Goal: Information Seeking & Learning: Learn about a topic

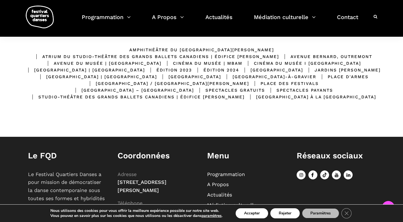
scroll to position [127, 0]
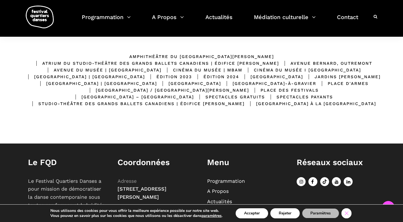
click at [346, 212] on icon "Close GDPR Cookie Banner" at bounding box center [346, 212] width 10 height 8
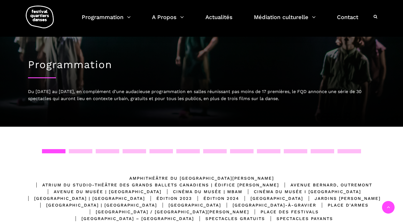
scroll to position [0, 0]
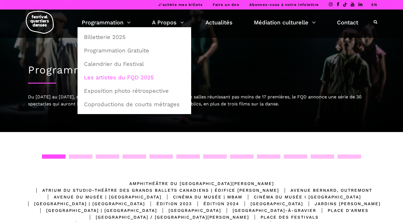
click at [117, 74] on link "Les artistes du FQD 2025" at bounding box center [134, 77] width 107 height 13
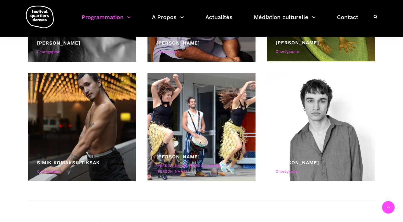
scroll to position [2291, 0]
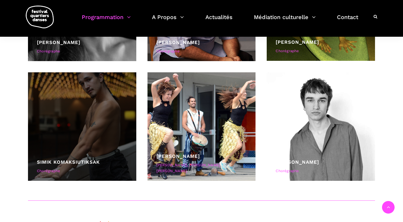
click at [126, 114] on div at bounding box center [82, 126] width 108 height 108
click at [80, 110] on div at bounding box center [82, 126] width 108 height 108
click at [57, 168] on div "Simik Komaksiutiksak Chorégraphe" at bounding box center [82, 167] width 90 height 18
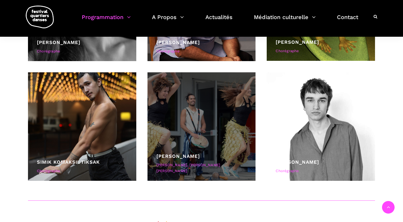
click at [181, 145] on div at bounding box center [201, 126] width 108 height 108
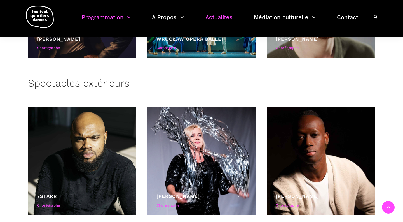
scroll to position [1293, 0]
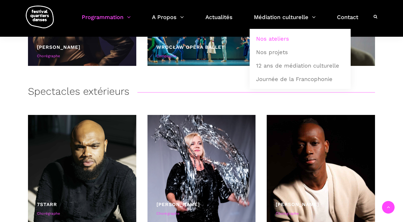
click at [277, 37] on link "Nos ateliers" at bounding box center [300, 38] width 95 height 13
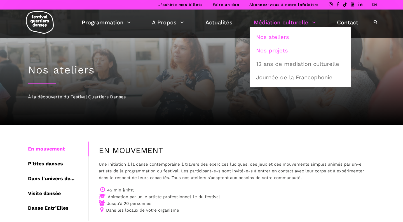
click at [273, 50] on link "Nos projets" at bounding box center [300, 50] width 95 height 13
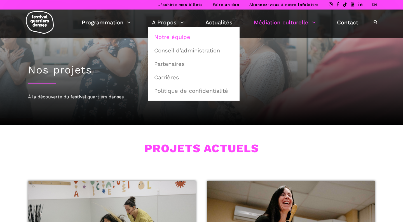
click at [172, 36] on link "Notre équipe" at bounding box center [194, 37] width 86 height 13
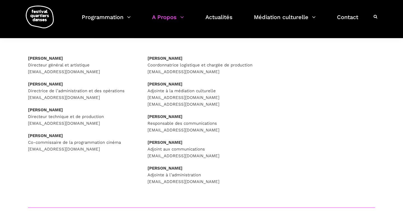
scroll to position [90, 0]
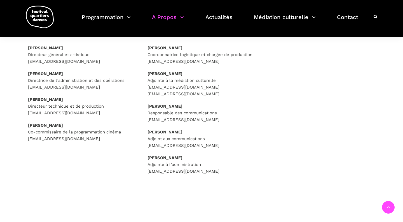
click at [63, 49] on strong "[PERSON_NAME]" at bounding box center [45, 47] width 35 height 5
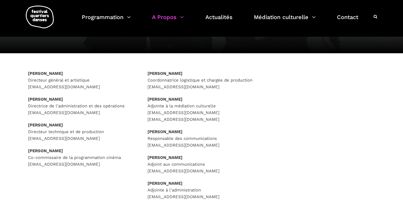
scroll to position [60, 0]
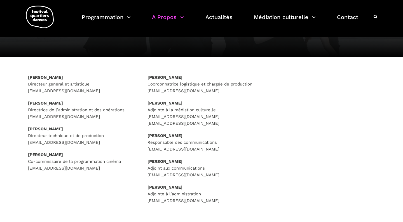
click at [32, 78] on strong "[PERSON_NAME]" at bounding box center [45, 77] width 35 height 5
click at [63, 79] on strong "[PERSON_NAME]" at bounding box center [45, 77] width 35 height 5
click at [89, 78] on p "[PERSON_NAME] Directeur général et artistique [EMAIL_ADDRESS][DOMAIN_NAME]" at bounding box center [82, 84] width 108 height 20
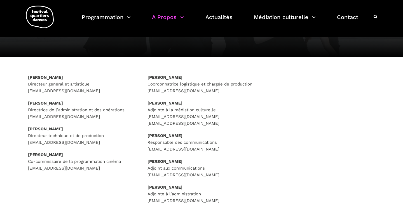
drag, startPoint x: 76, startPoint y: 78, endPoint x: 29, endPoint y: 78, distance: 46.5
click at [29, 78] on p "Rafik Hubert Sabbagh Directeur général et artistique direction@quartiersdanses.…" at bounding box center [82, 84] width 108 height 20
copy strong "Rafik Hubert Sabbagh"
click at [125, 83] on p "Rafik Hubert Sabbagh Directeur général et artistique direction@quartiersdanses.…" at bounding box center [82, 84] width 108 height 20
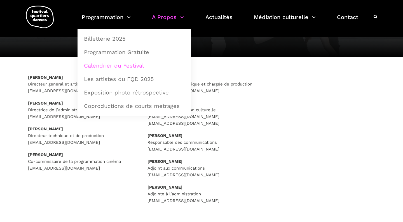
click at [115, 64] on link "Calendrier du Festival" at bounding box center [134, 65] width 107 height 13
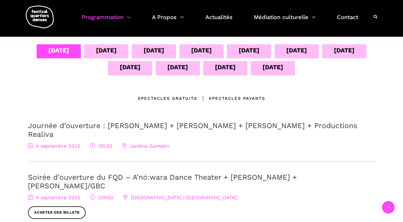
scroll to position [120, 0]
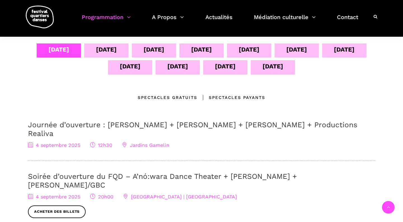
click at [105, 50] on div "05 sept" at bounding box center [106, 49] width 21 height 10
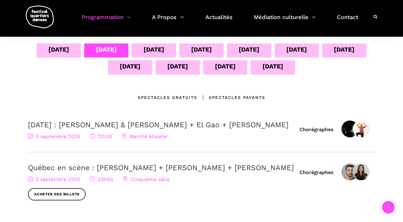
click at [170, 53] on div "06 sept" at bounding box center [154, 50] width 44 height 14
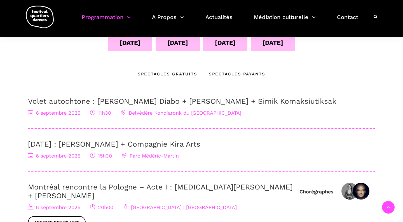
scroll to position [132, 0]
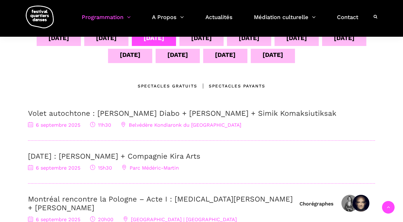
click at [200, 41] on div "07 sept" at bounding box center [201, 38] width 21 height 10
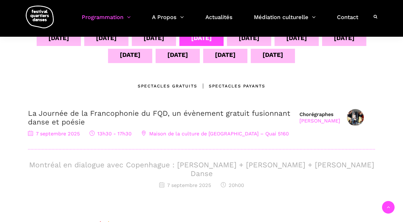
click at [264, 41] on div "08 sept" at bounding box center [249, 39] width 44 height 14
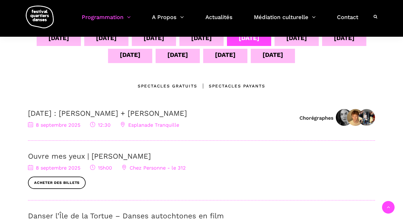
click at [216, 38] on div "07 sept" at bounding box center [201, 39] width 44 height 14
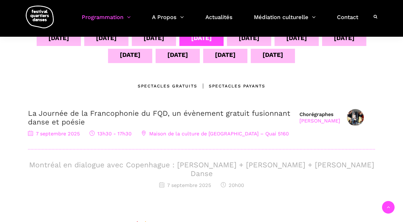
click at [241, 39] on div "08 sept" at bounding box center [249, 38] width 21 height 10
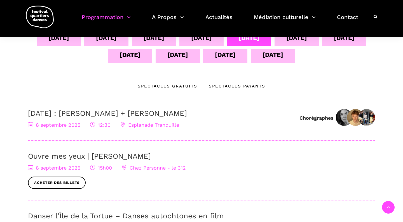
click at [294, 39] on div "09 sept" at bounding box center [296, 38] width 21 height 10
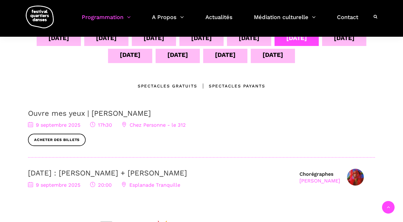
click at [343, 41] on div "10 sept" at bounding box center [344, 38] width 21 height 10
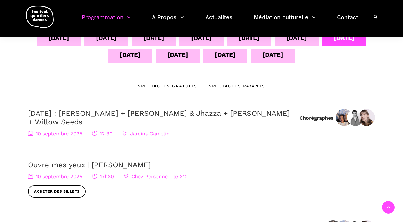
click at [273, 59] on div "14 sept" at bounding box center [272, 55] width 21 height 10
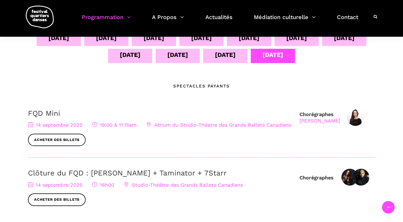
click at [226, 58] on div "13 sept" at bounding box center [225, 55] width 21 height 10
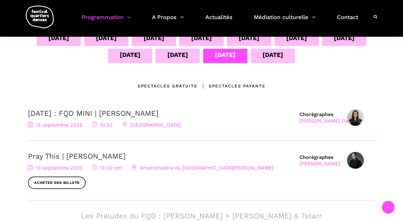
click at [187, 55] on div "12 sept" at bounding box center [178, 56] width 44 height 14
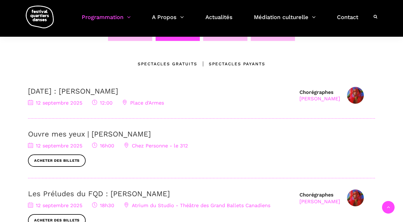
scroll to position [137, 0]
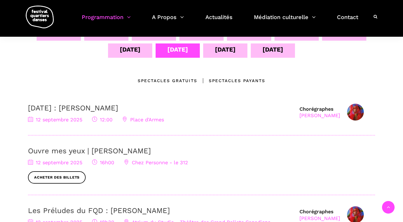
click at [129, 58] on div "04 sept 05 sept 06 sept 07 sept 08 sept 09 sept 10 sept 11 sept 12 sept 13 sept…" at bounding box center [201, 44] width 347 height 34
click at [127, 53] on div "11 sept" at bounding box center [130, 49] width 21 height 10
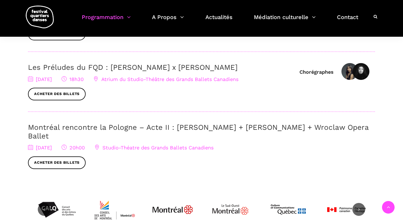
scroll to position [186, 0]
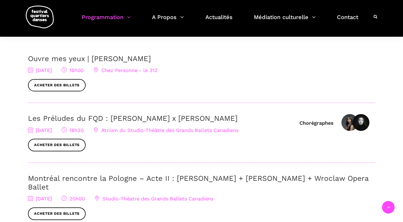
click at [139, 118] on link "Les Préludes du FQD : Elahe Moonesi x Janelle Hacault" at bounding box center [133, 118] width 210 height 8
